Goal: Check status: Check status

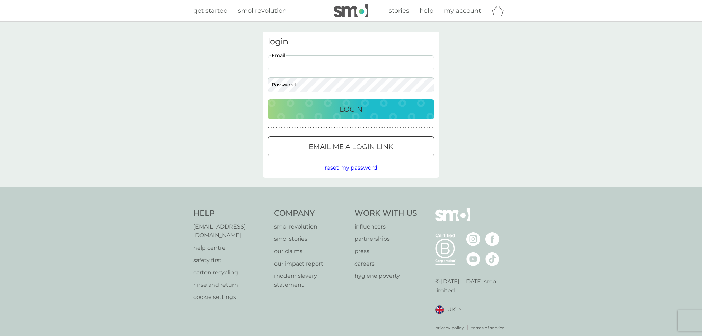
click at [342, 68] on input "Email" at bounding box center [351, 62] width 166 height 15
type input "[PERSON_NAME][EMAIL_ADDRESS][DOMAIN_NAME]"
click at [362, 112] on p "Login" at bounding box center [351, 109] width 23 height 11
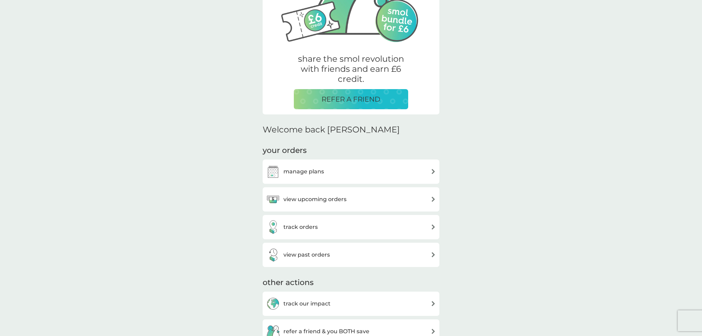
scroll to position [138, 0]
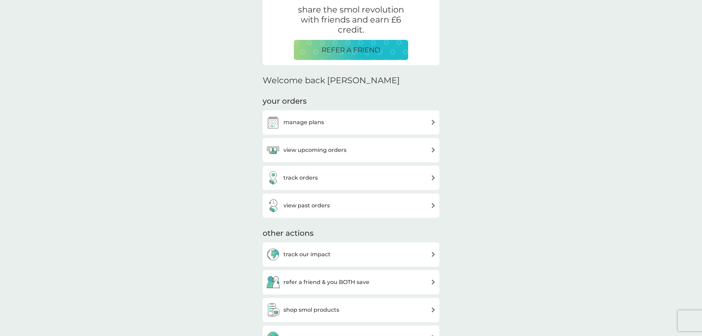
click at [385, 214] on div "view past orders" at bounding box center [351, 205] width 177 height 24
click at [387, 207] on div "view past orders" at bounding box center [351, 206] width 170 height 14
